Goal: Communication & Community: Answer question/provide support

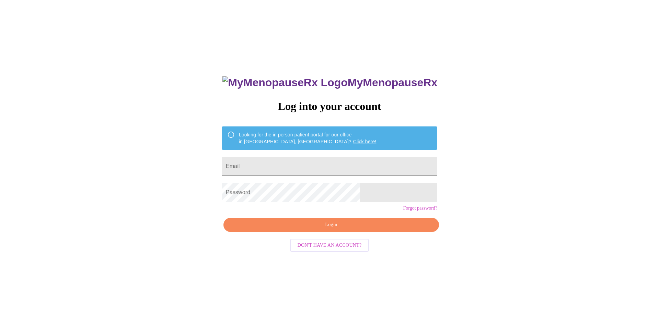
click at [317, 159] on input "Email" at bounding box center [329, 165] width 215 height 19
type input "pambanker13@gmail.com"
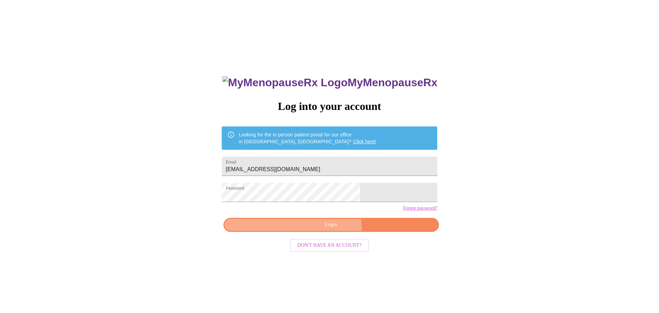
click at [315, 232] on button "Login" at bounding box center [330, 224] width 215 height 14
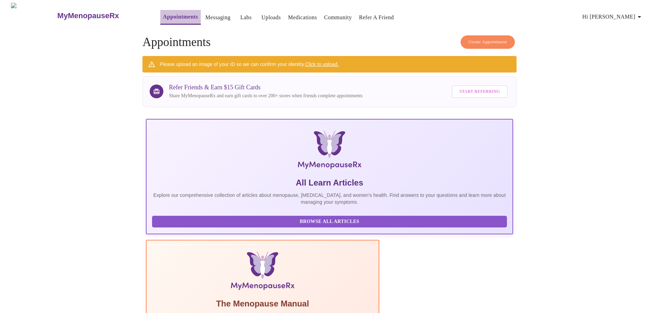
click at [171, 16] on link "Appointments" at bounding box center [180, 17] width 35 height 10
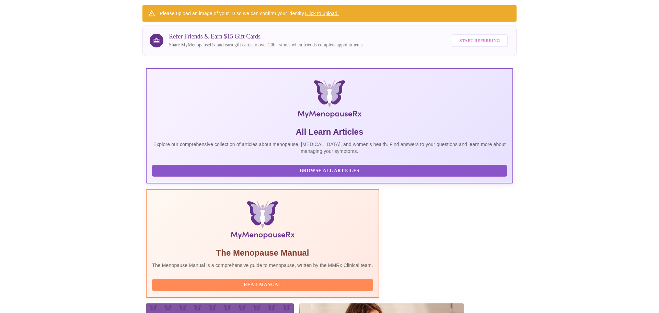
scroll to position [62, 0]
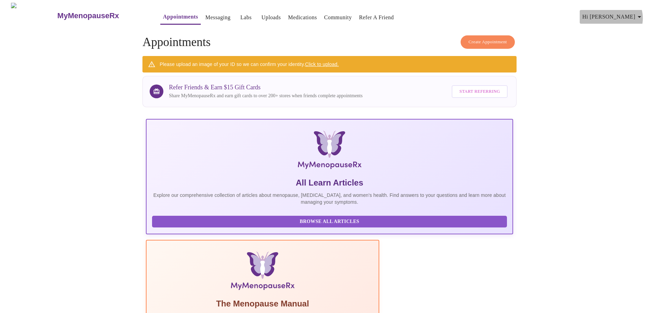
click at [639, 15] on icon "button" at bounding box center [639, 17] width 8 height 8
click at [541, 77] on div at bounding box center [329, 156] width 659 height 313
click at [205, 14] on link "Messaging" at bounding box center [217, 18] width 25 height 10
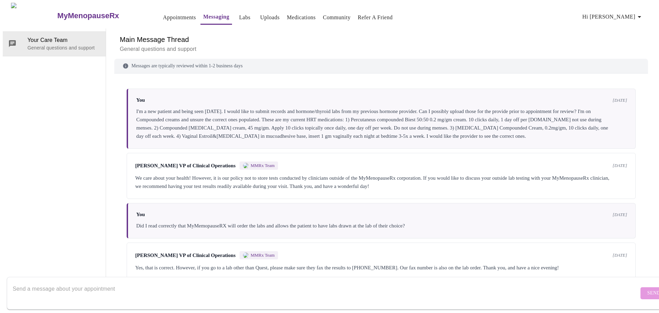
scroll to position [2, 0]
drag, startPoint x: 189, startPoint y: 279, endPoint x: 190, endPoint y: 273, distance: 5.8
click at [190, 280] on div at bounding box center [326, 293] width 626 height 26
click at [165, 287] on textarea "Send a message about your appointment" at bounding box center [326, 293] width 626 height 22
drag, startPoint x: 141, startPoint y: 284, endPoint x: 120, endPoint y: 282, distance: 21.7
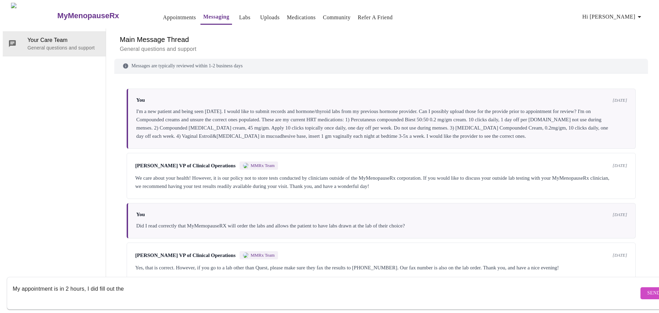
click at [120, 282] on textarea "My appointment is in 2 hours, I did fill out the" at bounding box center [326, 293] width 626 height 22
click at [132, 282] on textarea "My appointment is in 2 hours, I did fill out the" at bounding box center [326, 293] width 626 height 22
click at [217, 282] on textarea "My appointment is in 2 hours, I did fill out all the appropriate forms on 8/19?" at bounding box center [326, 293] width 626 height 22
type textarea "My appointment is in 2 hours, I did fill out all the appropriate forms on 8/19?…"
click at [647, 288] on span "Send" at bounding box center [653, 292] width 13 height 9
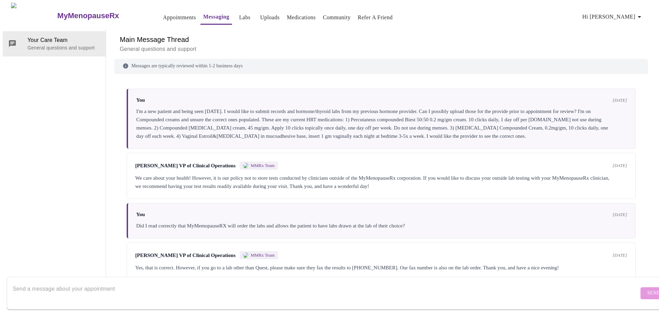
scroll to position [0, 0]
click at [163, 16] on link "Appointments" at bounding box center [179, 18] width 33 height 10
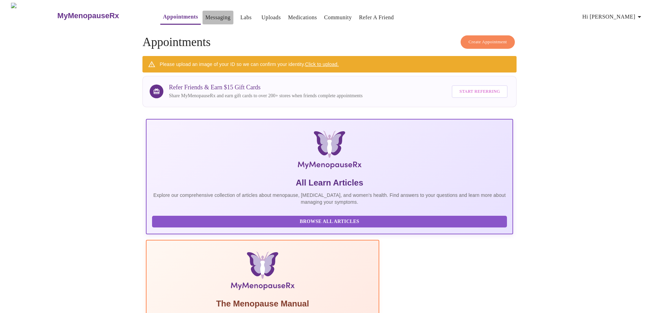
click at [205, 16] on link "Messaging" at bounding box center [217, 18] width 25 height 10
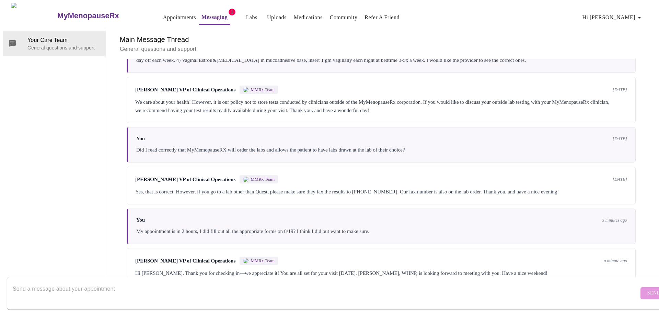
scroll to position [86, 0]
click at [185, 287] on textarea "Send a message about your appointment" at bounding box center [326, 293] width 626 height 22
type textarea "Thank you for confirming. Have a good weekend too!"
click at [643, 287] on button "Send" at bounding box center [653, 293] width 27 height 12
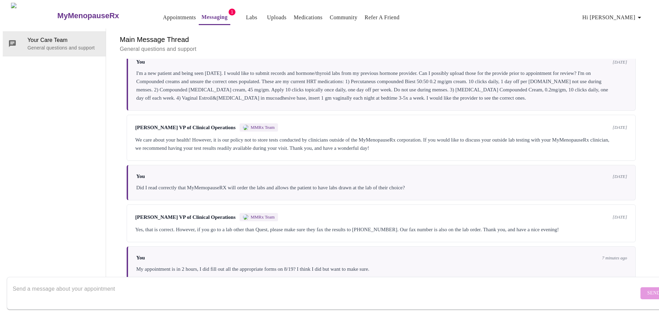
scroll to position [0, 0]
click at [203, 17] on link "Messaging" at bounding box center [214, 17] width 26 height 10
click at [163, 17] on link "Appointments" at bounding box center [179, 18] width 33 height 10
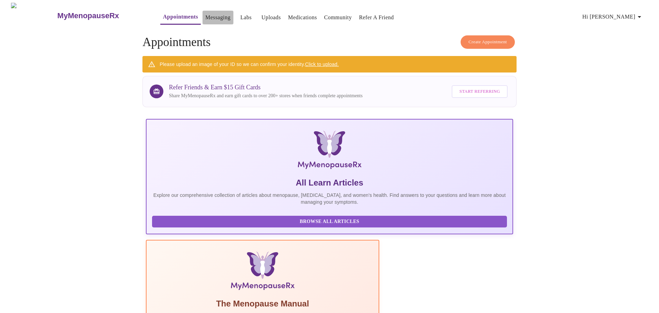
click at [205, 14] on link "Messaging" at bounding box center [217, 18] width 25 height 10
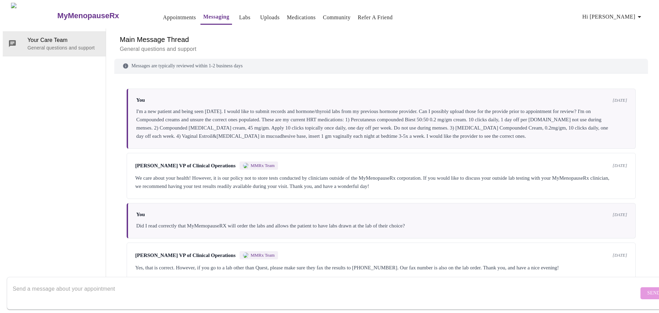
scroll to position [6, 0]
click at [163, 13] on link "Appointments" at bounding box center [179, 18] width 33 height 10
